Goal: Transaction & Acquisition: Purchase product/service

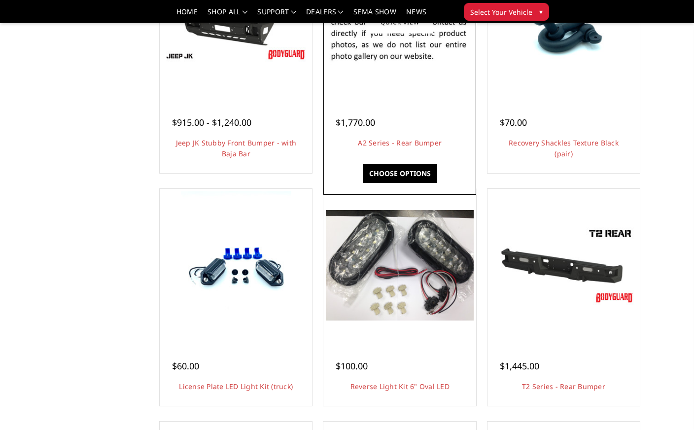
scroll to position [178, 0]
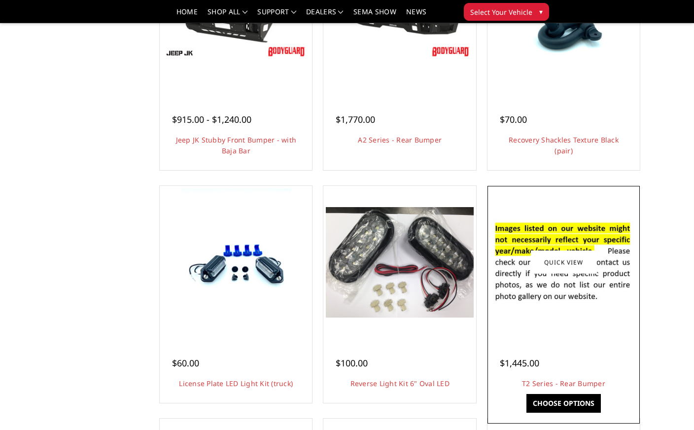
click at [607, 344] on div "$1,445.00 T2 Series - Rear Bumper This bumper includes a 3/16" channel-style fr…" at bounding box center [563, 368] width 147 height 64
click at [572, 259] on link "Quick view" at bounding box center [564, 262] width 66 height 23
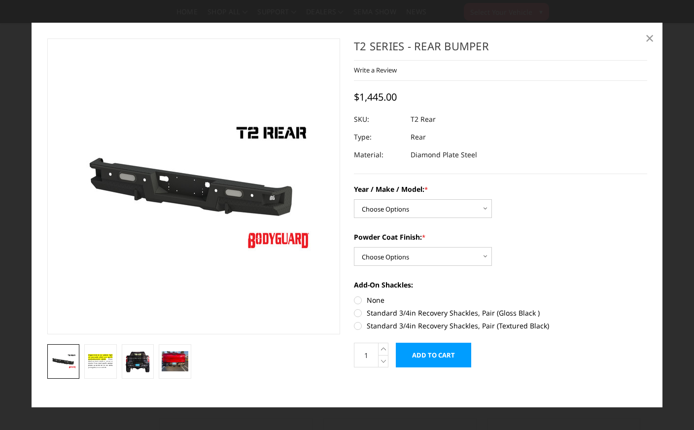
click at [650, 38] on span "×" at bounding box center [649, 37] width 9 height 21
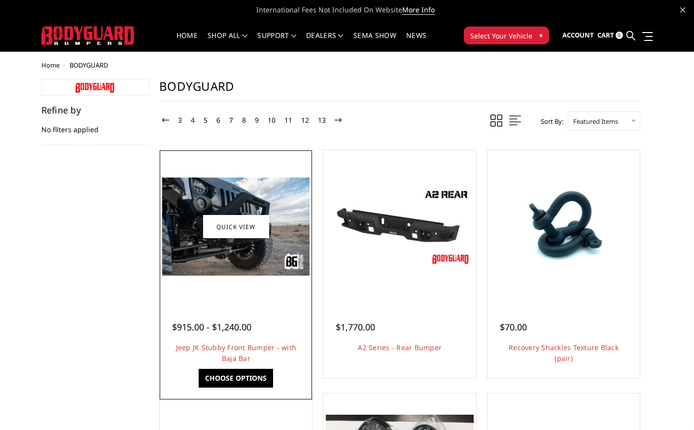
scroll to position [0, 0]
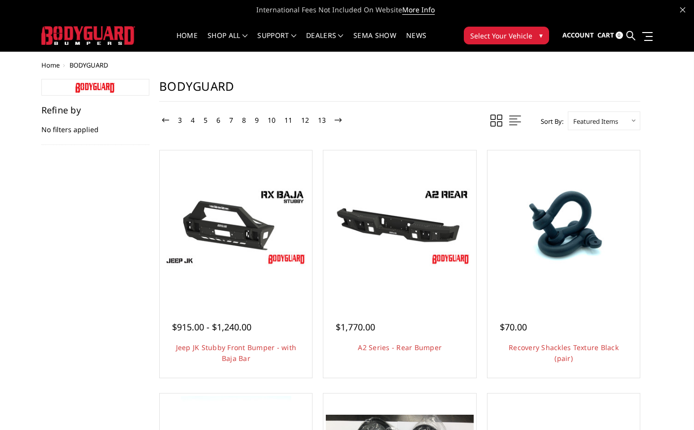
click at [181, 120] on link "3" at bounding box center [179, 120] width 9 height 12
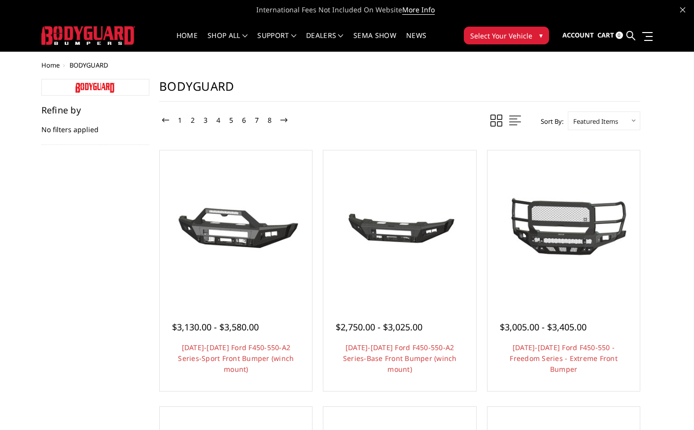
click at [540, 34] on span "▾" at bounding box center [540, 35] width 3 height 10
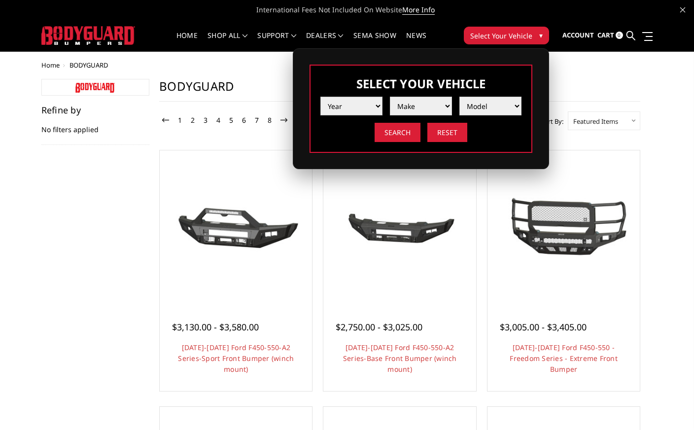
select select "yr_2024"
select select "mk_chevrolet"
select select "md_silverado-2500-3500"
click at [395, 132] on input "Search" at bounding box center [398, 132] width 46 height 19
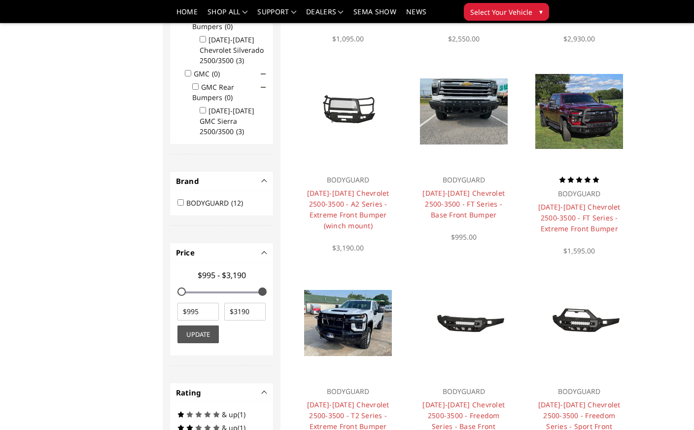
scroll to position [270, 0]
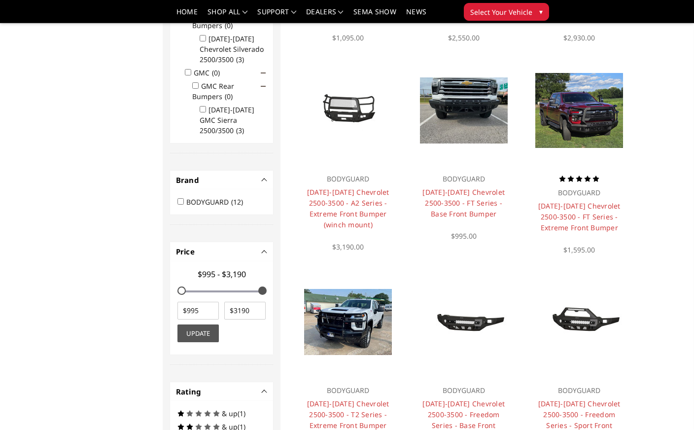
click at [181, 200] on input "BODYGUARD (12)" at bounding box center [180, 201] width 6 height 6
checkbox input "true"
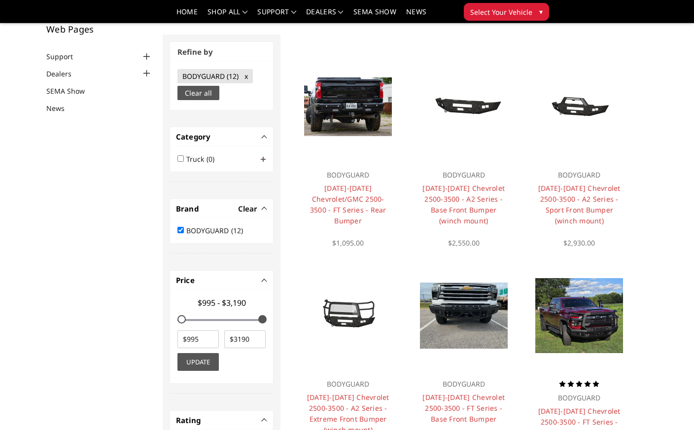
scroll to position [59, 0]
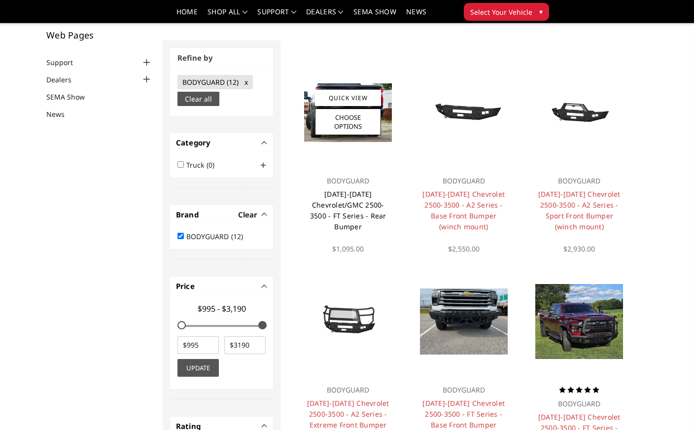
click at [348, 203] on link "[DATE]-[DATE] Chevrolet/GMC 2500-3500 - FT Series - Rear Bumper" at bounding box center [348, 210] width 76 height 42
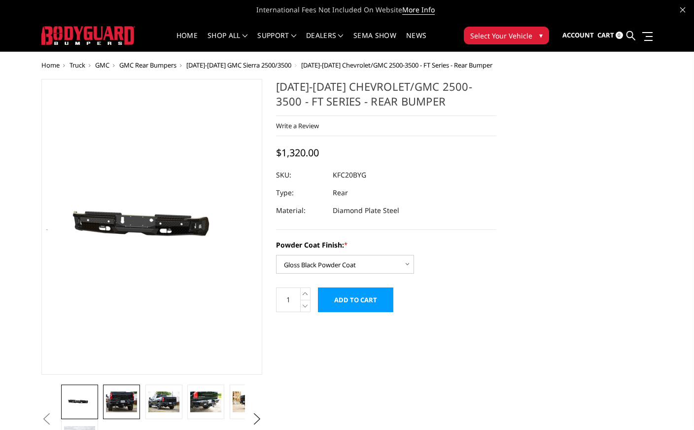
click at [124, 398] on img at bounding box center [121, 401] width 31 height 21
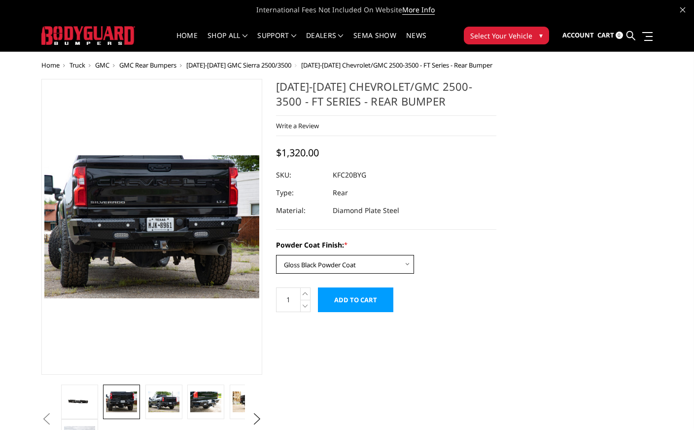
select select "3419"
click at [170, 401] on img at bounding box center [163, 401] width 31 height 21
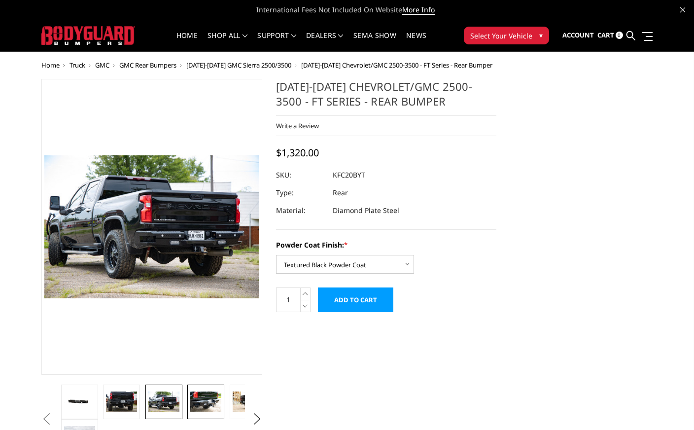
click at [205, 404] on img at bounding box center [205, 401] width 31 height 21
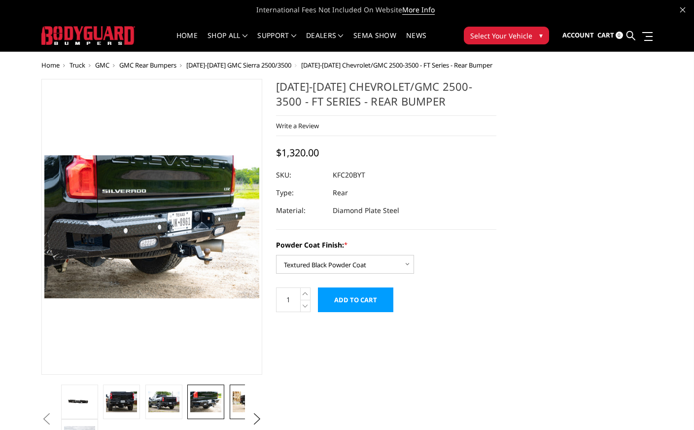
click at [238, 401] on img at bounding box center [248, 401] width 31 height 21
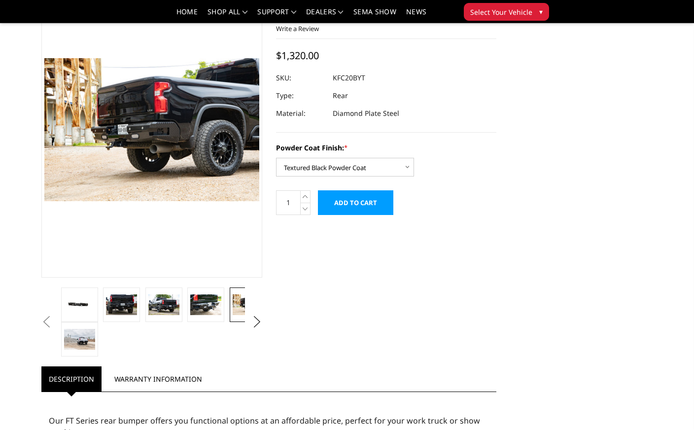
scroll to position [72, 0]
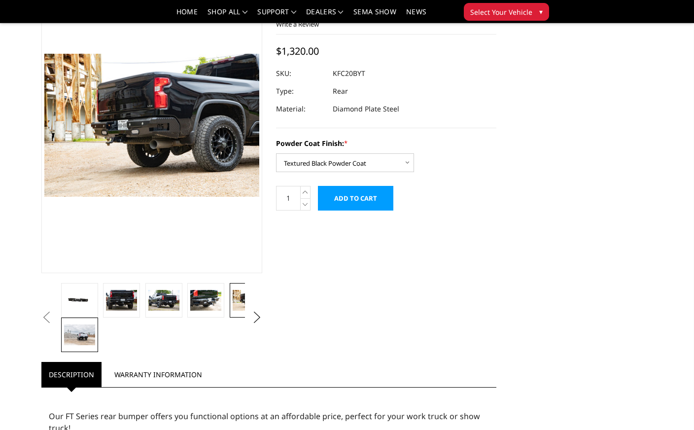
click at [83, 335] on img at bounding box center [79, 334] width 31 height 21
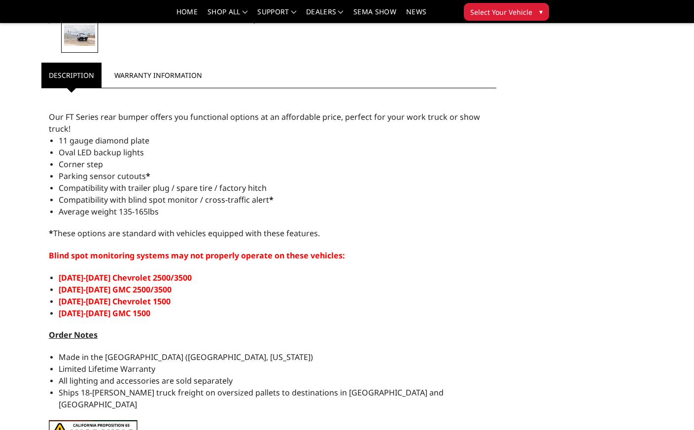
scroll to position [377, 0]
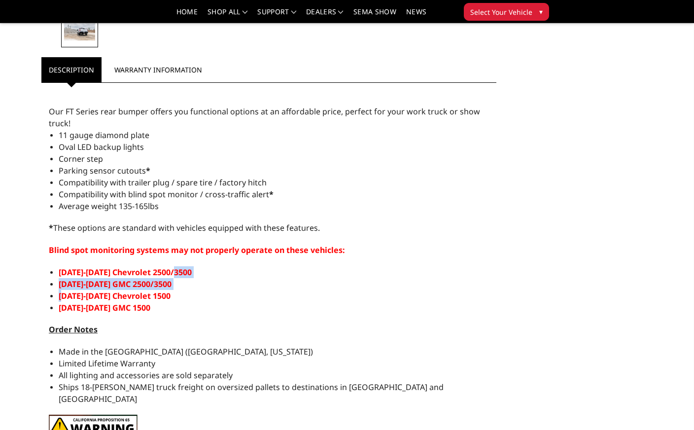
drag, startPoint x: 183, startPoint y: 270, endPoint x: 58, endPoint y: 293, distance: 127.3
click at [58, 293] on div "Our FT Series rear bumper offers you functional options at an affordable price,…" at bounding box center [268, 287] width 455 height 398
click at [230, 322] on div "Our FT Series rear bumper offers you functional options at an affordable price,…" at bounding box center [268, 287] width 455 height 398
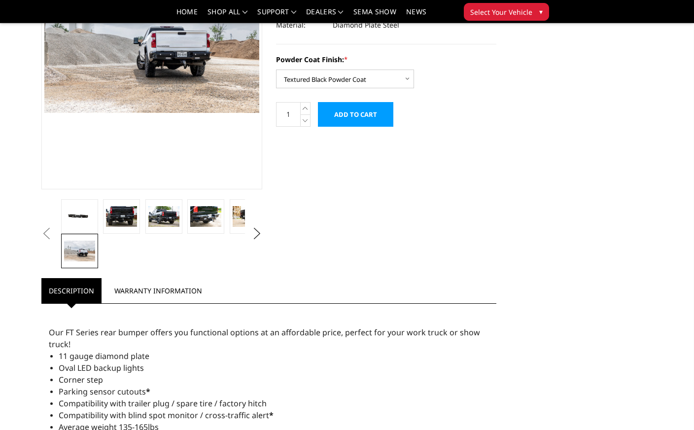
scroll to position [156, 0]
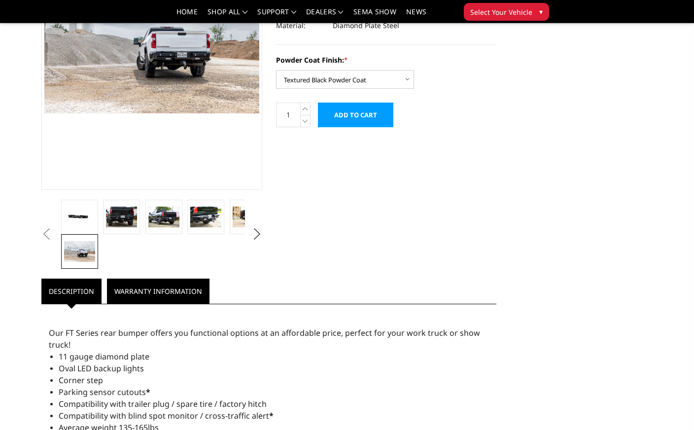
click at [173, 291] on link "Warranty Information" at bounding box center [158, 290] width 103 height 25
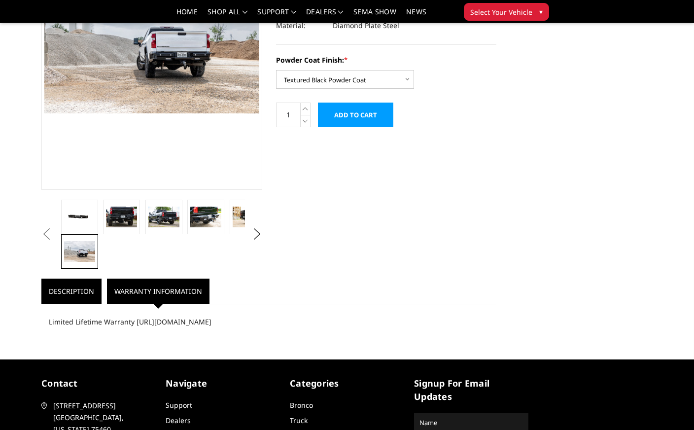
click at [71, 291] on link "Description" at bounding box center [71, 290] width 60 height 25
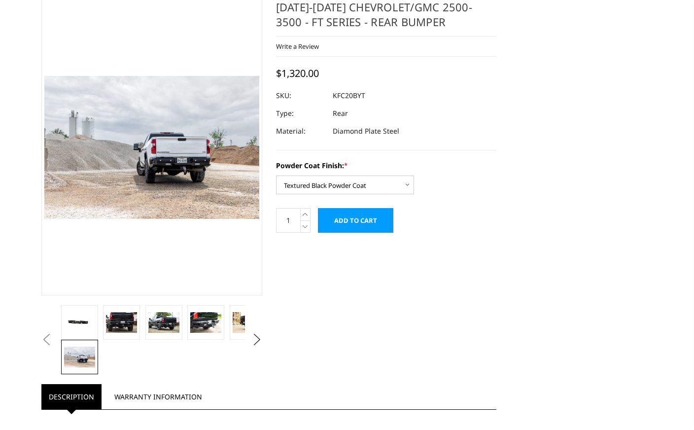
scroll to position [0, 0]
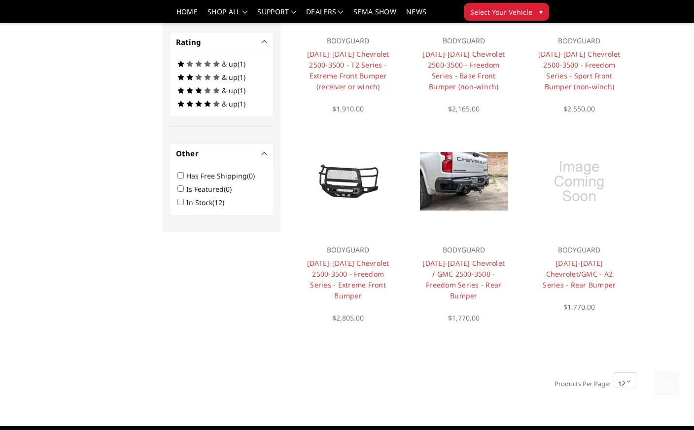
scroll to position [613, 0]
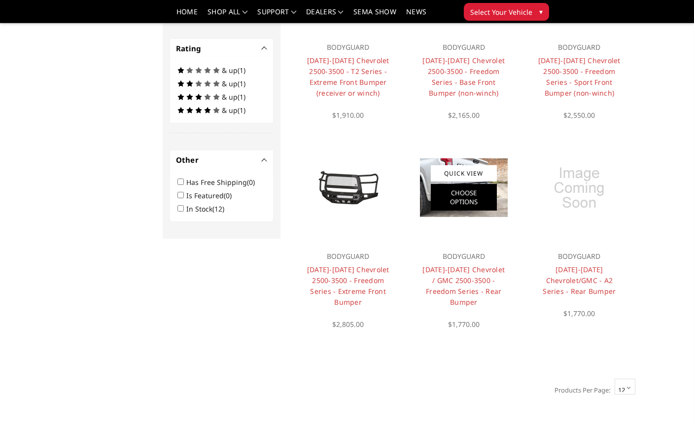
click at [458, 195] on link "Choose Options" at bounding box center [464, 197] width 66 height 27
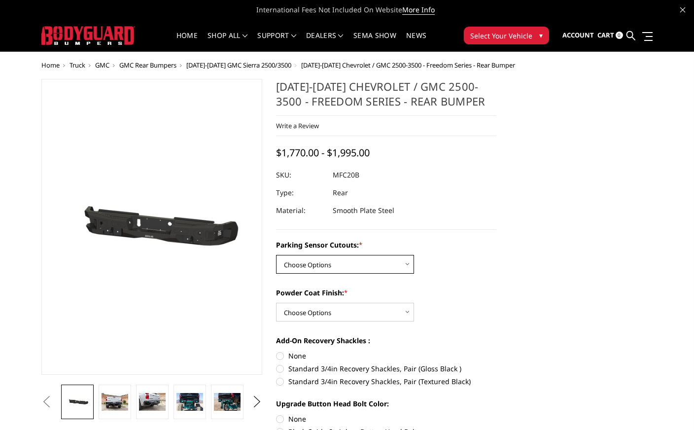
select select "2870"
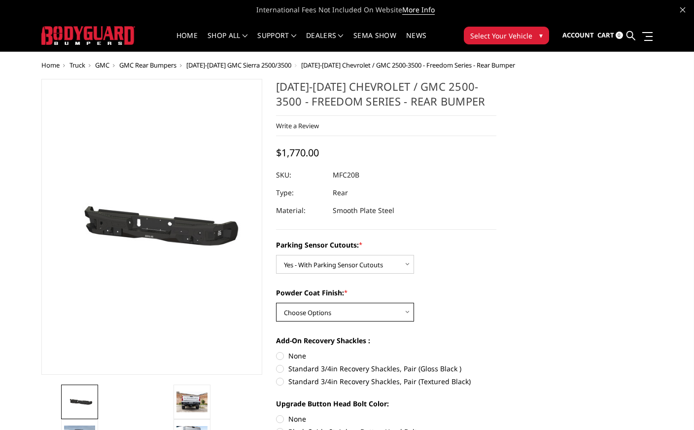
select select "2872"
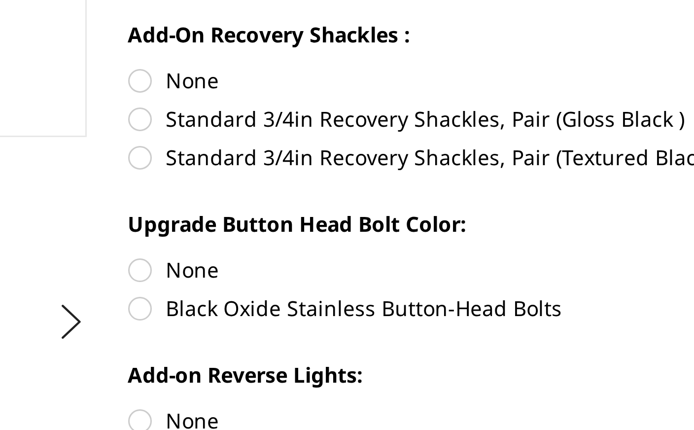
scroll to position [16, 0]
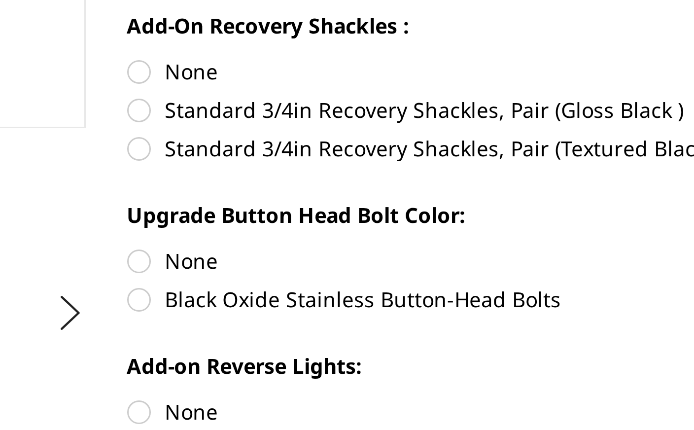
click at [276, 381] on label "Black Oxide Stainless Button-Head Bolts" at bounding box center [386, 386] width 221 height 10
click at [496, 368] on input "Black Oxide Stainless Button-Head Bolts" at bounding box center [496, 368] width 0 height 0
radio input "true"
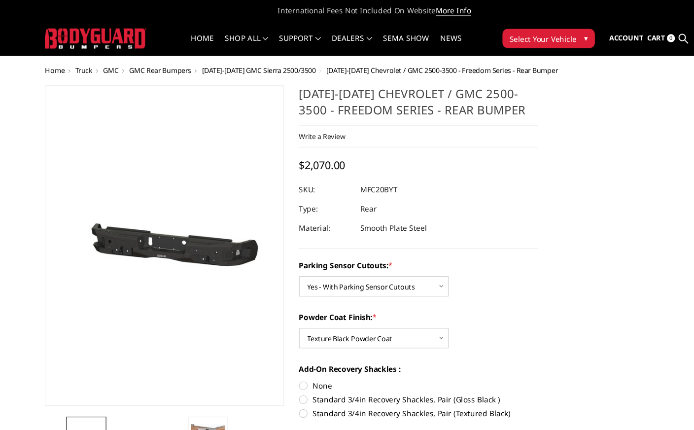
scroll to position [0, 0]
select select "2871"
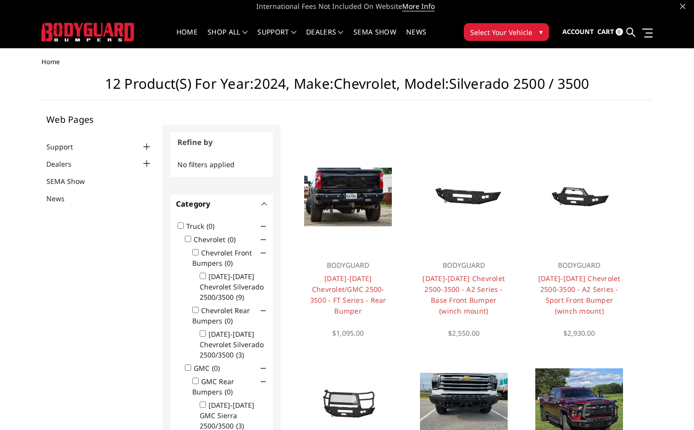
scroll to position [6, 0]
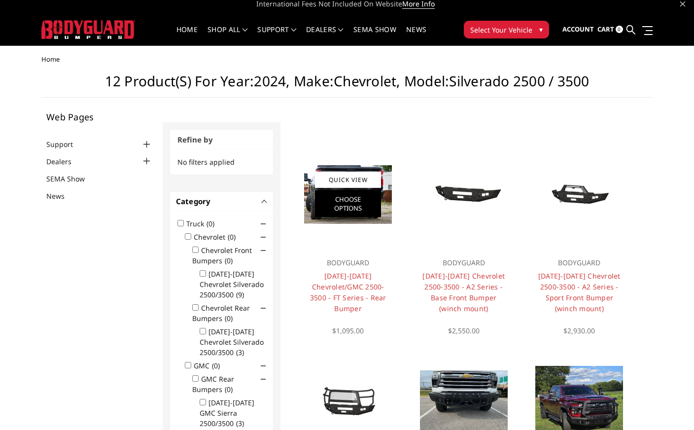
click at [350, 200] on link "Choose Options" at bounding box center [348, 203] width 66 height 27
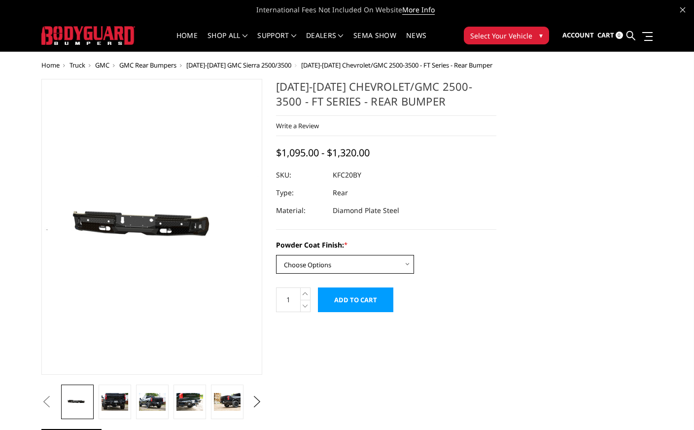
select select "3418"
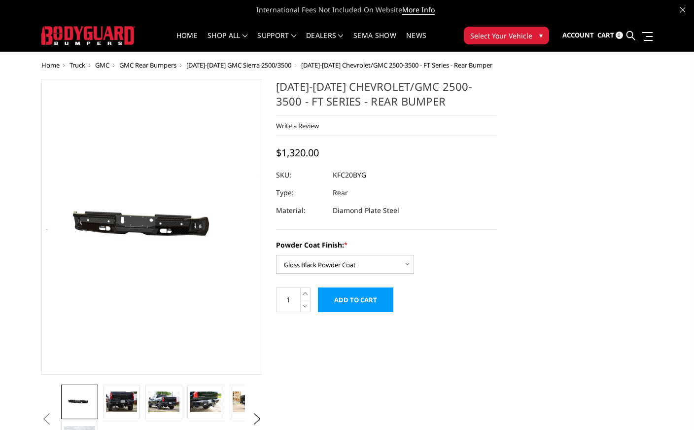
click at [351, 298] on input "Add to Cart" at bounding box center [355, 299] width 75 height 25
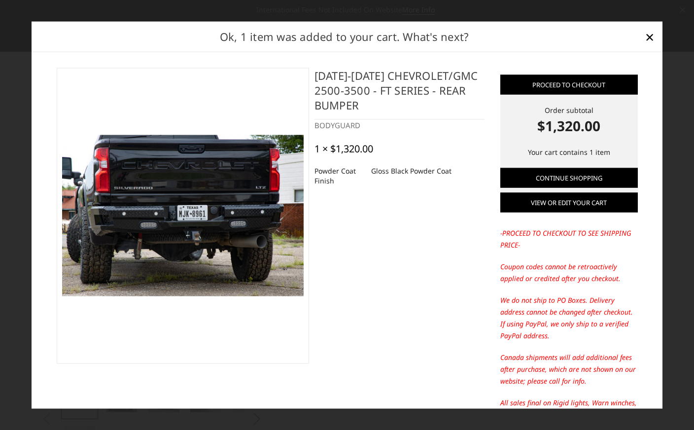
click at [594, 202] on link "View or edit your cart" at bounding box center [569, 203] width 138 height 20
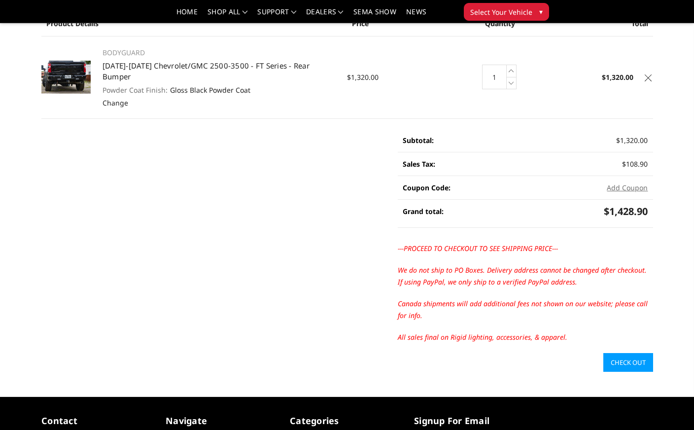
scroll to position [81, 0]
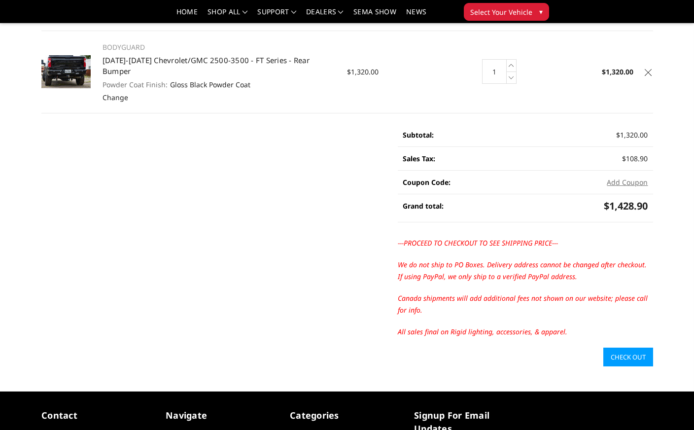
click at [637, 347] on link "Check out" at bounding box center [628, 356] width 50 height 19
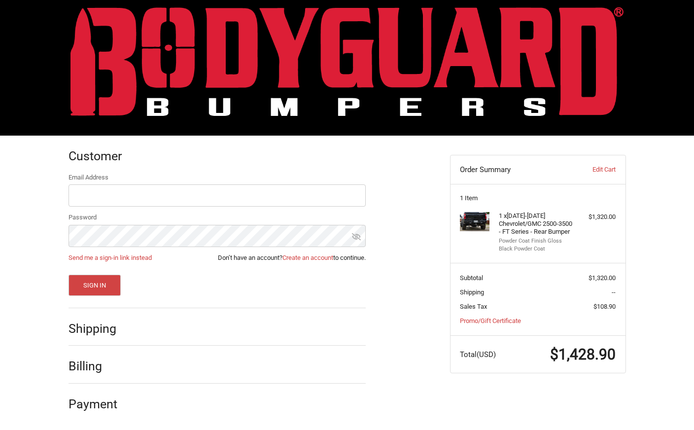
scroll to position [12, 0]
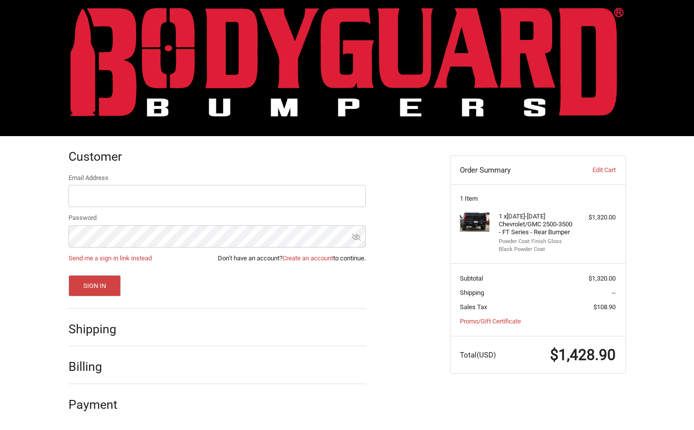
click at [99, 330] on h2 "Shipping" at bounding box center [98, 328] width 58 height 15
click at [97, 195] on input "Email Address" at bounding box center [217, 196] width 297 height 22
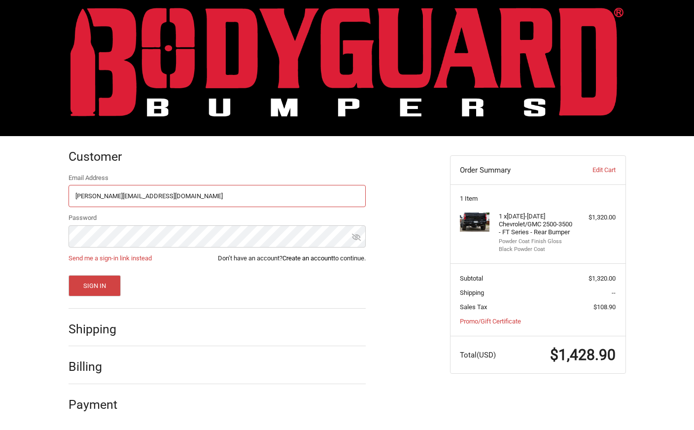
type input "[PERSON_NAME][EMAIL_ADDRESS][DOMAIN_NAME]"
click at [315, 256] on link "Create an account" at bounding box center [307, 257] width 51 height 7
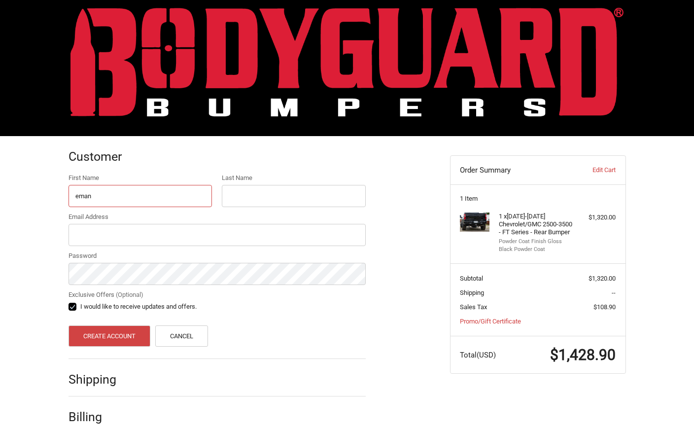
click at [123, 194] on input "eman" at bounding box center [141, 196] width 144 height 22
type input "emanuel"
type input "Tallini"
drag, startPoint x: 79, startPoint y: 196, endPoint x: 72, endPoint y: 196, distance: 6.9
click at [72, 196] on input "emanuel" at bounding box center [141, 196] width 144 height 22
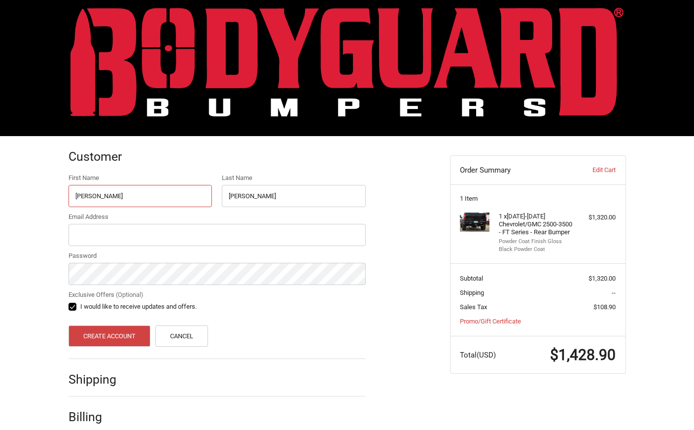
type input "Emanuel"
type input "[PERSON_NAME][EMAIL_ADDRESS][DOMAIN_NAME]"
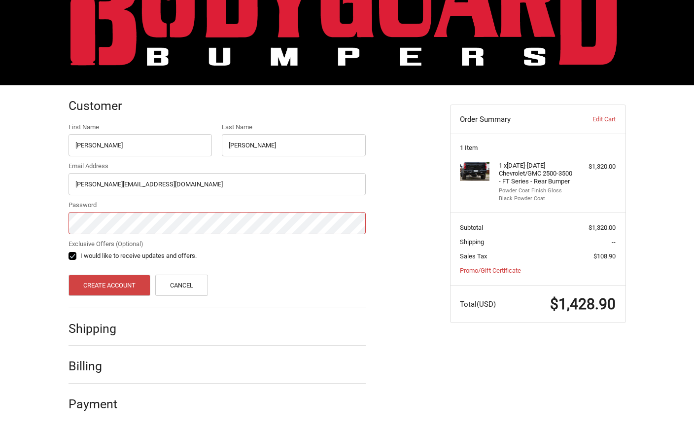
scroll to position [62, 0]
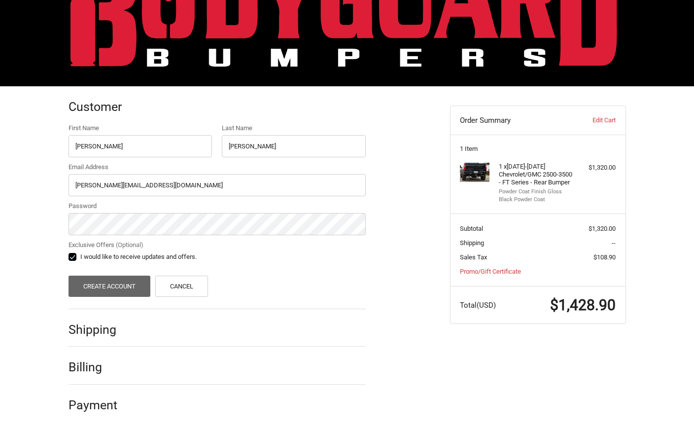
click at [109, 283] on button "Create Account" at bounding box center [110, 285] width 82 height 21
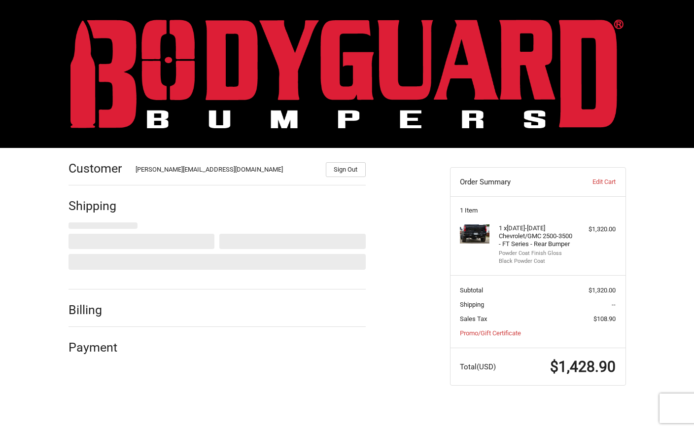
scroll to position [0, 0]
select select "US"
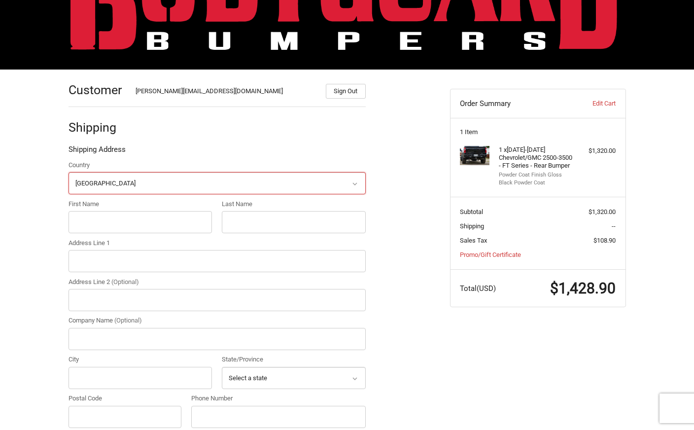
scroll to position [99, 0]
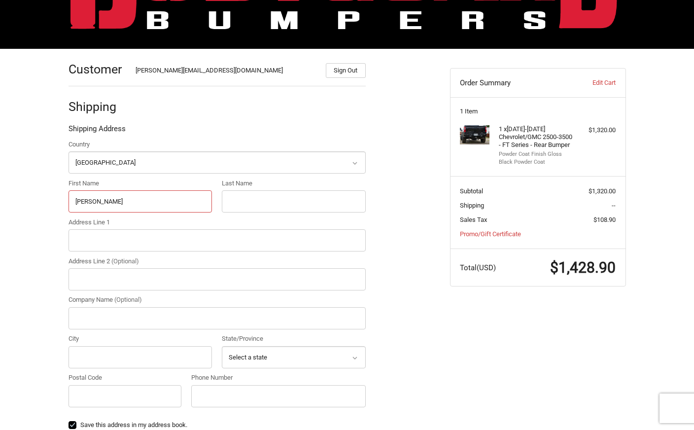
type input "Emanuel"
type input "Tallini"
type input "280 Holbrook Road"
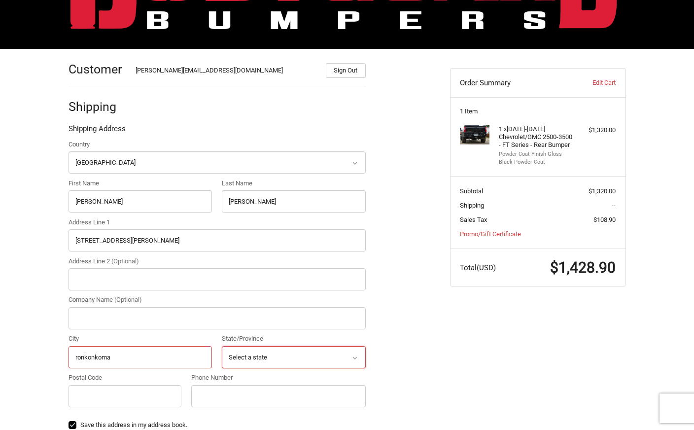
type input "ronkonkoma"
select select "NY"
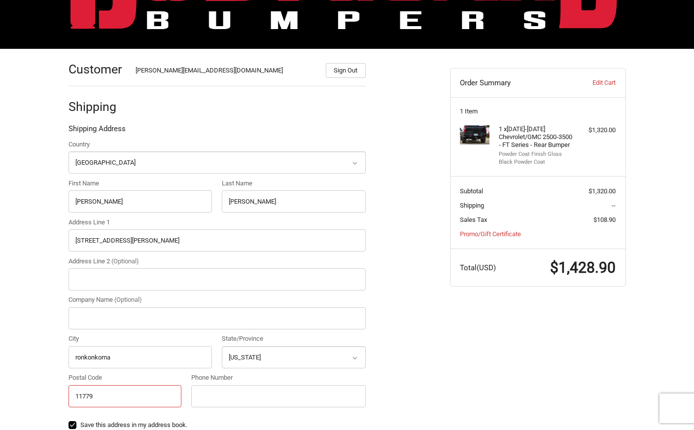
type input "11779"
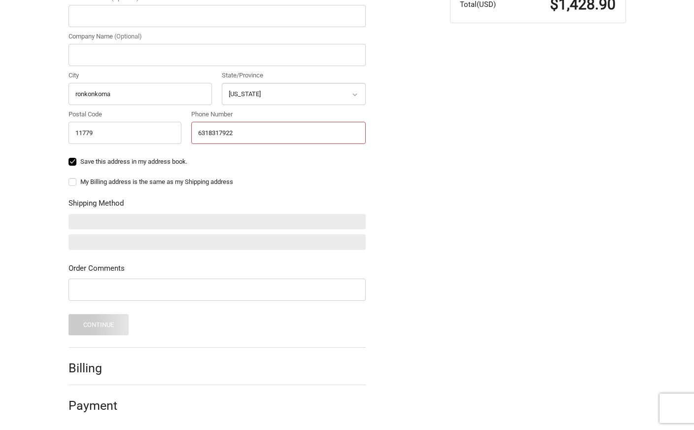
scroll to position [362, 0]
type input "6318317922"
click at [73, 178] on label "My Billing address is the same as my Shipping address" at bounding box center [217, 182] width 297 height 8
click at [69, 178] on input "My Billing address is the same as my Shipping address" at bounding box center [69, 177] width 0 height 0
checkbox input "true"
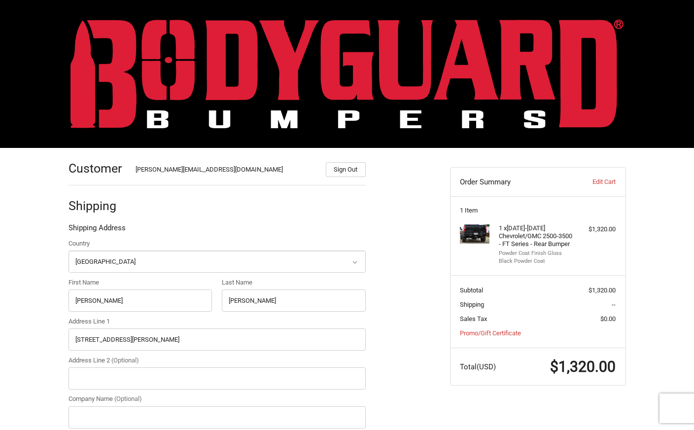
scroll to position [0, 0]
click at [608, 183] on link "Edit Cart" at bounding box center [591, 182] width 49 height 10
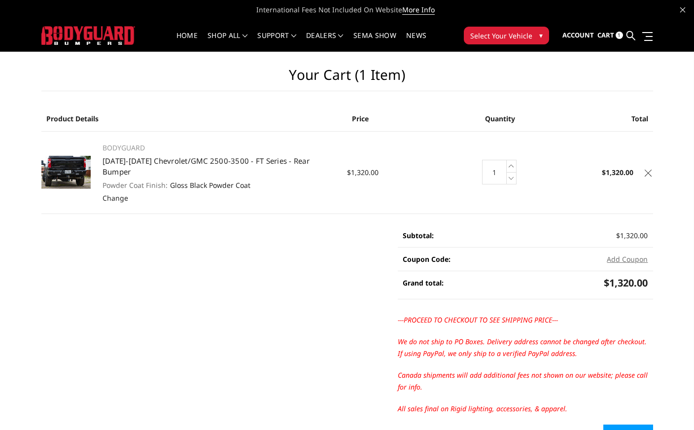
click at [648, 170] on icon at bounding box center [648, 173] width 7 height 7
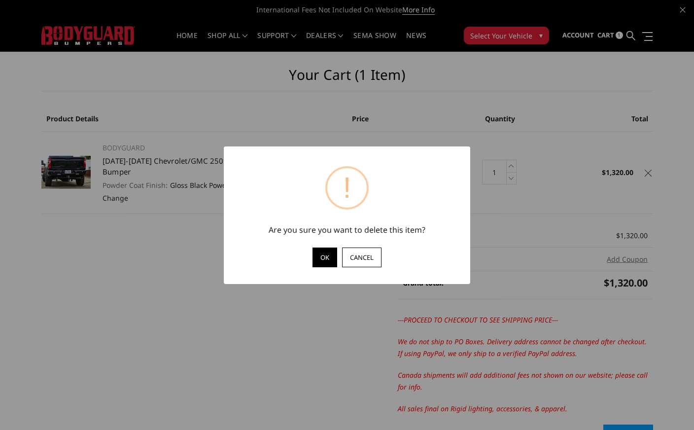
click at [321, 262] on button "OK" at bounding box center [324, 257] width 25 height 20
